Goal: Task Accomplishment & Management: Manage account settings

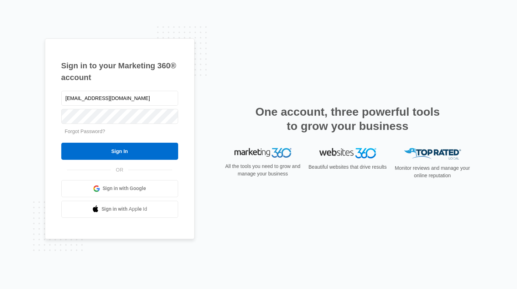
type input "[EMAIL_ADDRESS][DOMAIN_NAME]"
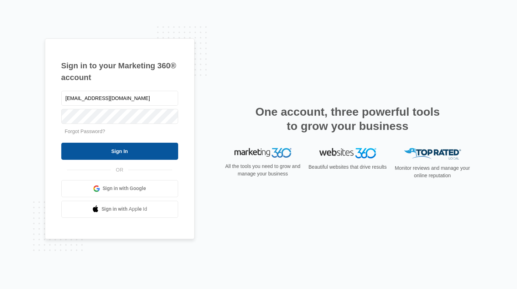
click at [118, 149] on input "Sign In" at bounding box center [119, 151] width 117 height 17
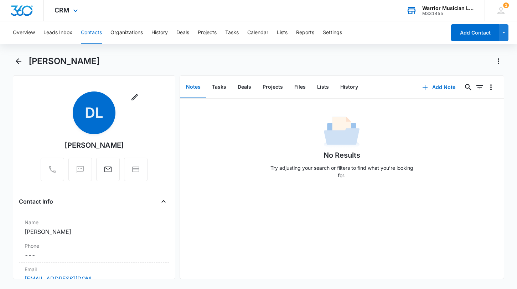
click at [441, 9] on div "Warrior Musician LLC" at bounding box center [448, 8] width 52 height 6
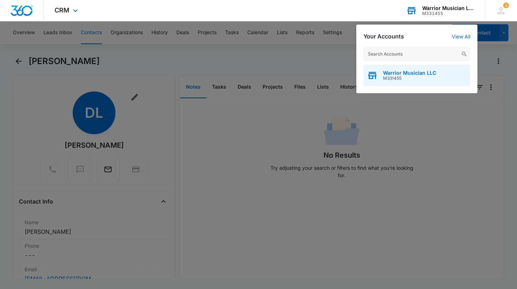
click at [394, 74] on span "Warrior Musician LLC" at bounding box center [409, 73] width 53 height 6
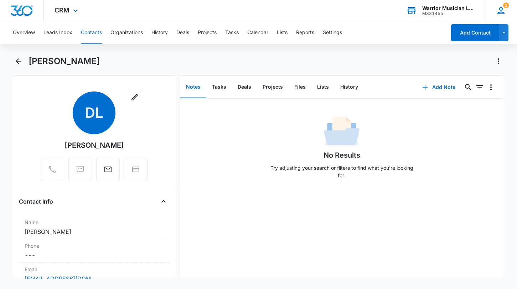
click at [501, 10] on icon at bounding box center [501, 10] width 7 height 7
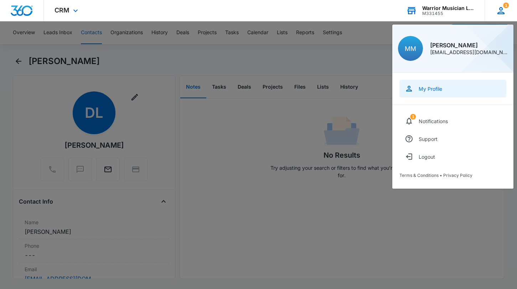
click at [438, 89] on div "My Profile" at bounding box center [431, 89] width 24 height 6
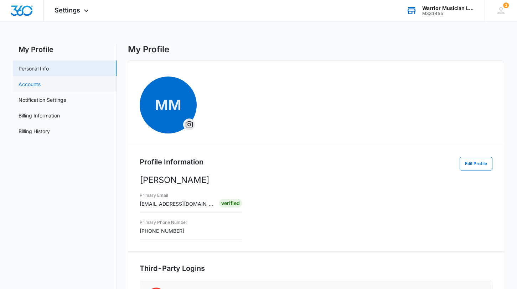
click at [39, 88] on link "Accounts" at bounding box center [30, 84] width 22 height 7
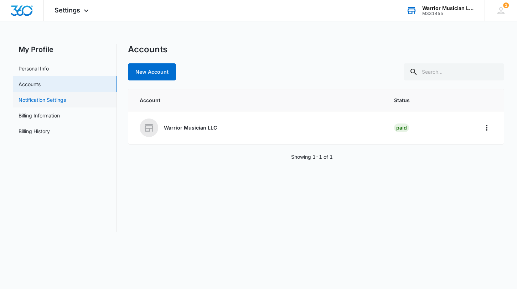
click at [36, 98] on link "Notification Settings" at bounding box center [42, 99] width 47 height 7
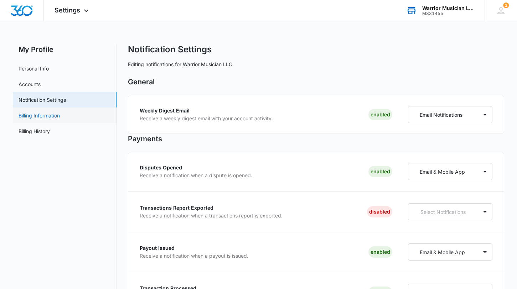
click at [37, 114] on link "Billing Information" at bounding box center [39, 115] width 41 height 7
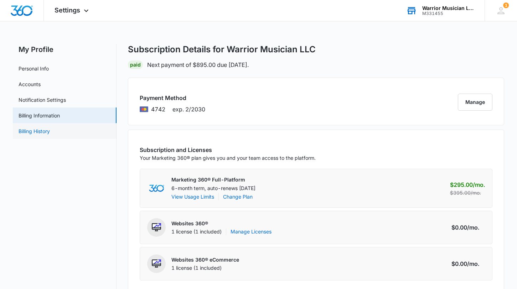
click at [33, 130] on link "Billing History" at bounding box center [34, 131] width 31 height 7
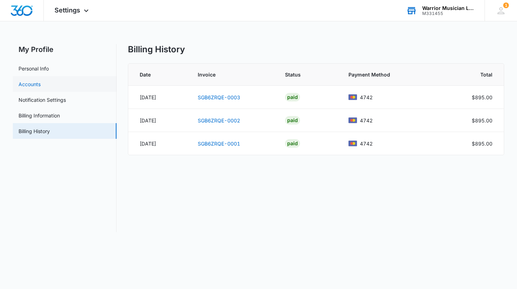
click at [34, 84] on link "Accounts" at bounding box center [30, 84] width 22 height 7
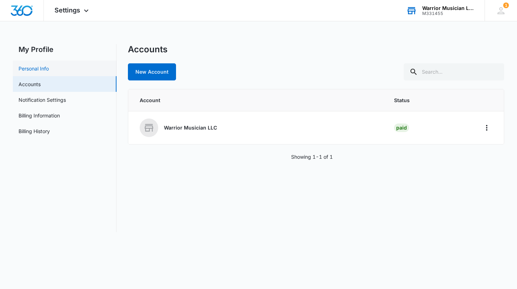
click at [34, 71] on link "Personal Info" at bounding box center [34, 68] width 30 height 7
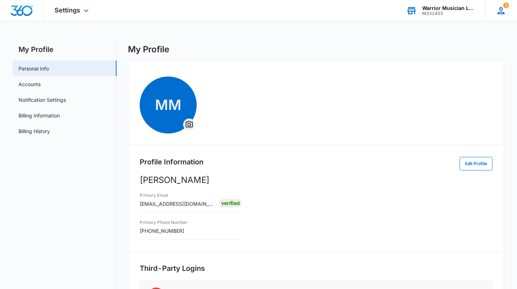
click at [507, 7] on span "1" at bounding box center [506, 5] width 6 height 6
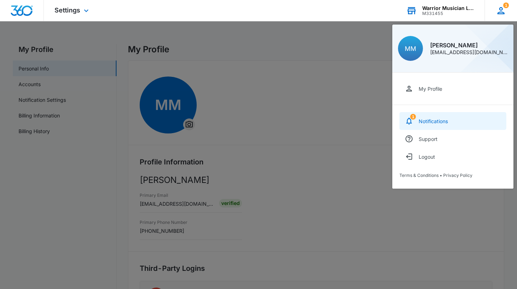
click at [445, 118] on div "Notifications" at bounding box center [433, 121] width 29 height 6
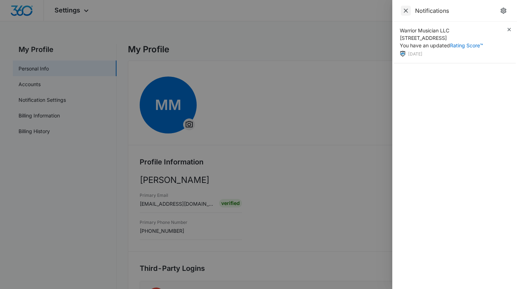
click at [404, 7] on span "Close" at bounding box center [406, 11] width 10 height 10
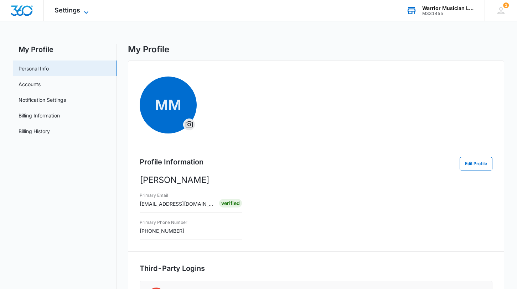
click at [71, 12] on span "Settings" at bounding box center [68, 9] width 26 height 7
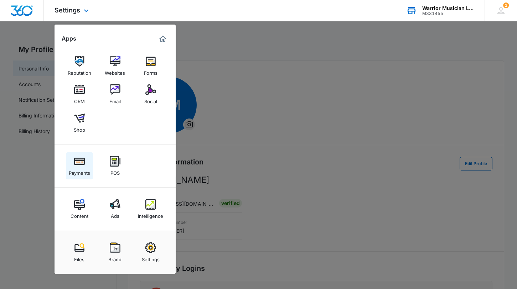
click at [80, 170] on div "Payments" at bounding box center [79, 171] width 21 height 9
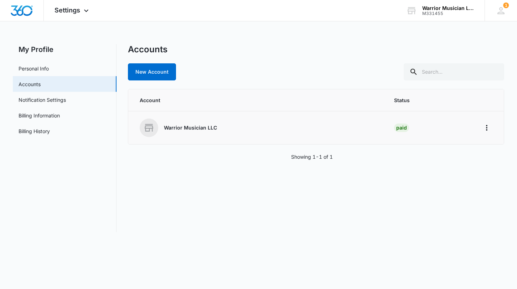
click at [173, 130] on p "Warrior Musician LLC" at bounding box center [190, 127] width 53 height 7
click at [450, 7] on div "Warrior Musician LLC" at bounding box center [448, 8] width 52 height 6
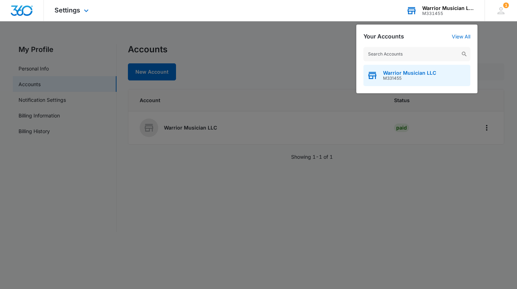
click at [407, 75] on span "Warrior Musician LLC" at bounding box center [409, 73] width 53 height 6
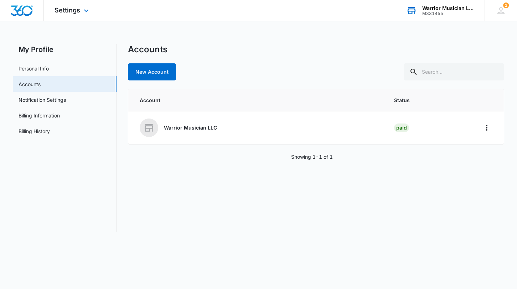
click at [75, 6] on div "Settings Apps Reputation Websites Forms CRM Email Social Shop Payments POS Cont…" at bounding box center [72, 10] width 57 height 21
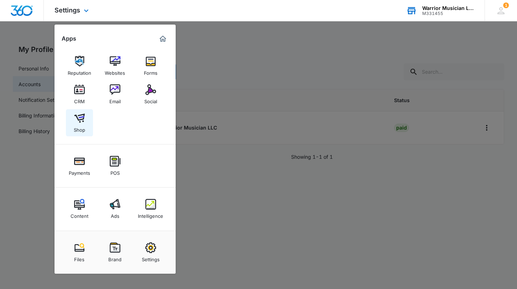
click at [78, 117] on img at bounding box center [79, 118] width 11 height 11
